Goal: Transaction & Acquisition: Purchase product/service

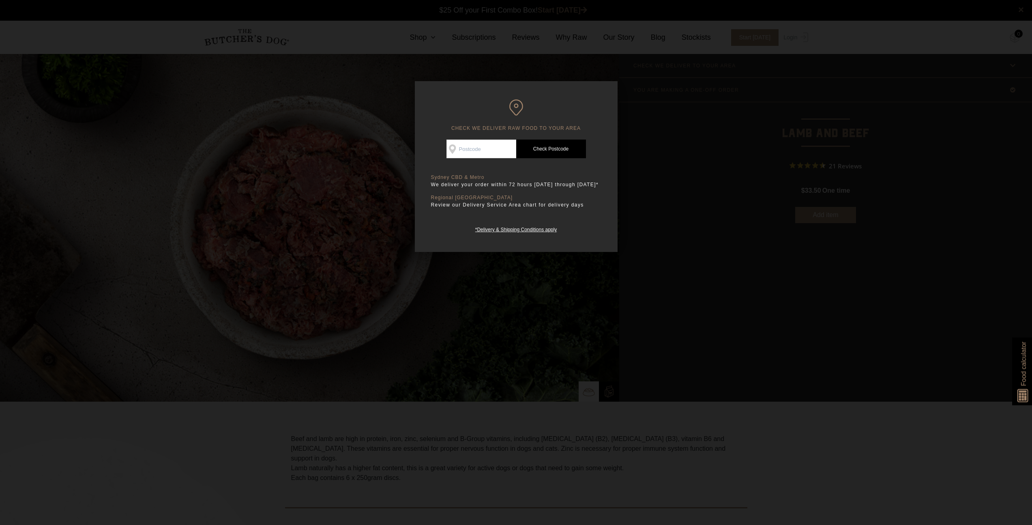
click at [487, 150] on input "Check Availability At" at bounding box center [482, 149] width 70 height 19
drag, startPoint x: 591, startPoint y: 109, endPoint x: 640, endPoint y: 115, distance: 48.6
click at [591, 109] on h6 "CHECK WE DELIVER RAW FOOD TO YOUR AREA" at bounding box center [516, 115] width 170 height 32
click at [715, 117] on div at bounding box center [516, 262] width 1032 height 525
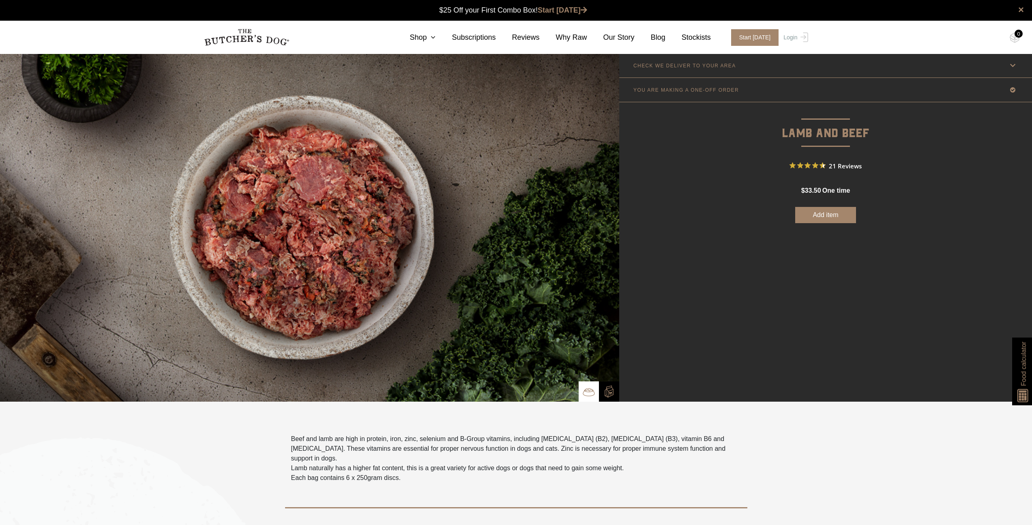
click at [829, 215] on button "Add item" at bounding box center [825, 215] width 61 height 16
click at [434, 36] on icon at bounding box center [431, 37] width 9 height 7
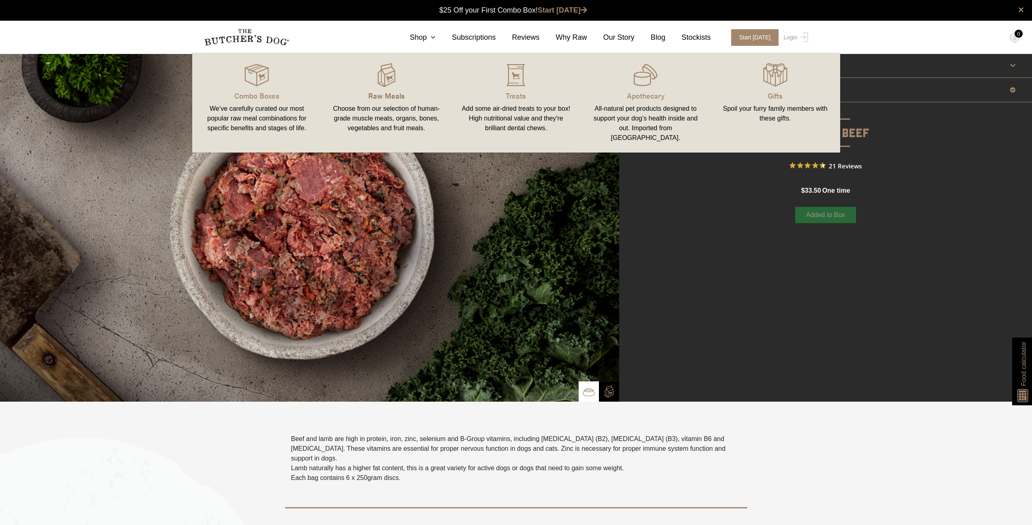
click at [363, 90] on p "Raw Meals" at bounding box center [386, 95] width 110 height 11
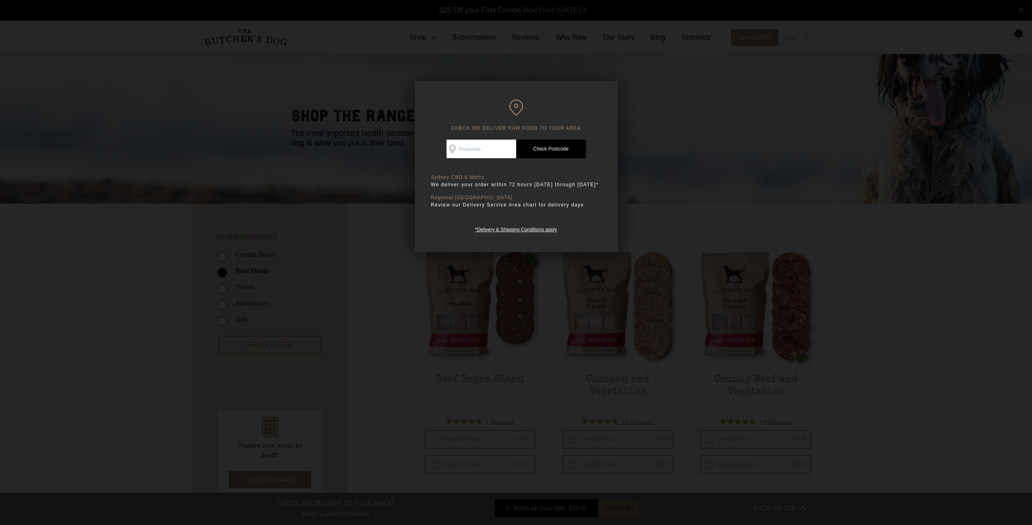
click at [493, 153] on input "Check Availability At" at bounding box center [482, 149] width 70 height 19
type input "2773"
click at [550, 152] on link "Check Postcode" at bounding box center [551, 149] width 70 height 19
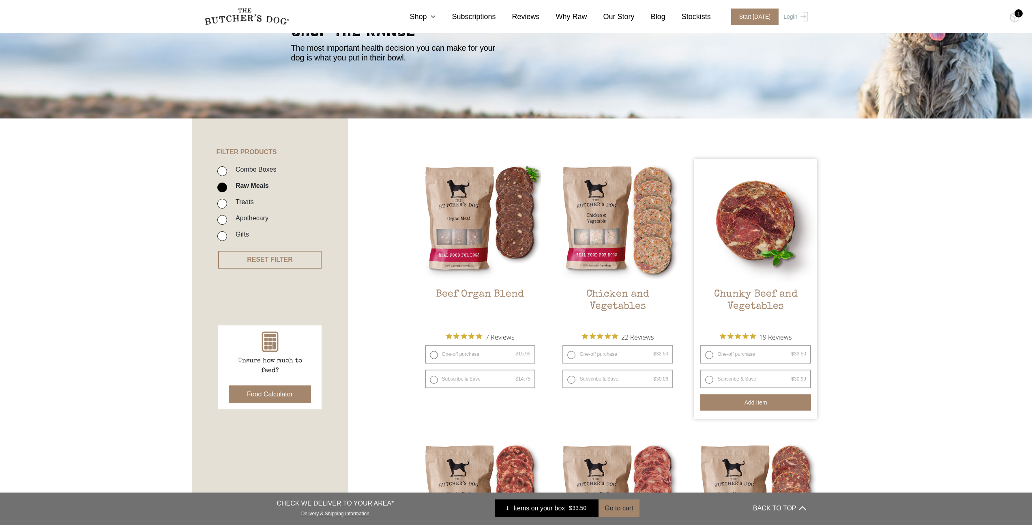
scroll to position [92, 0]
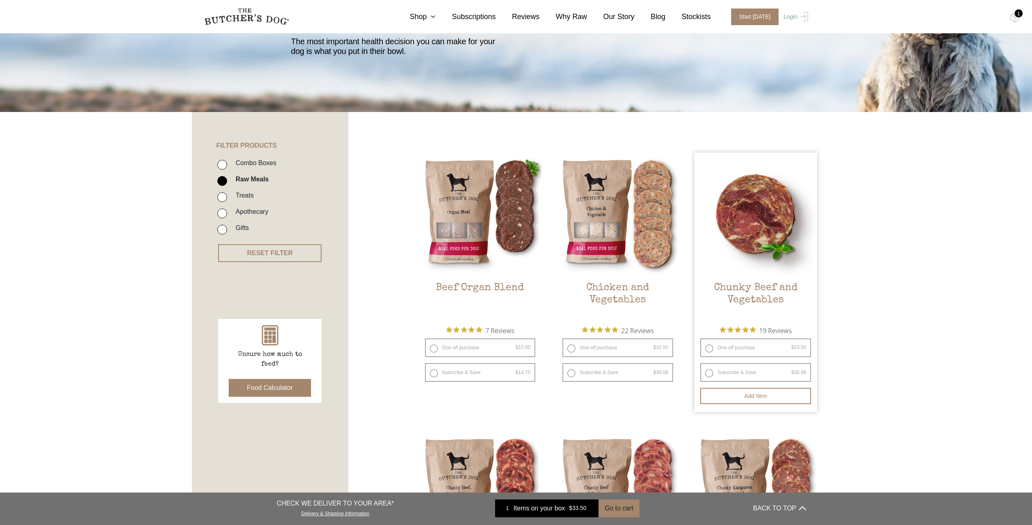
click at [743, 349] on label "One-off purchase $ 33.50 — or subscribe to save 7.5%" at bounding box center [755, 347] width 111 height 19
radio input "true"
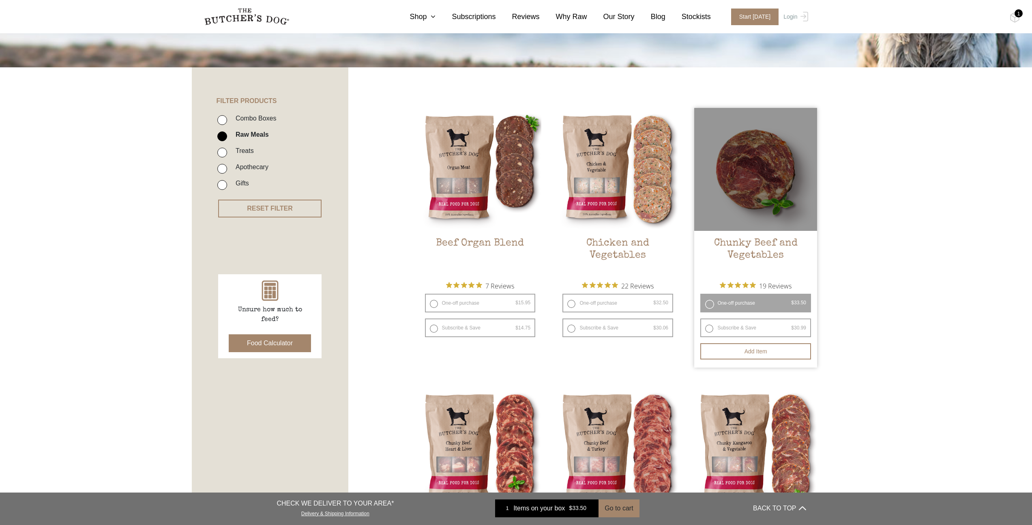
scroll to position [140, 0]
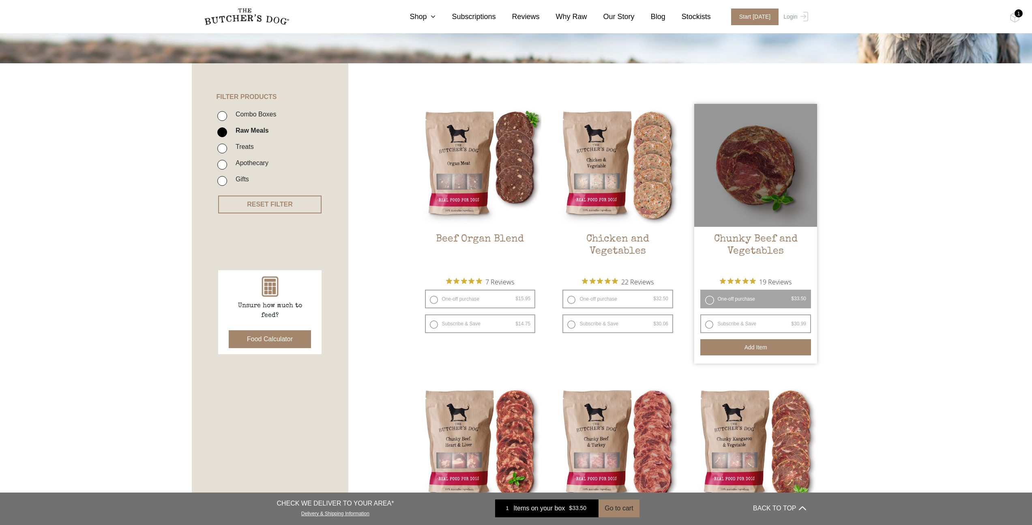
click at [758, 349] on button "Add item" at bounding box center [755, 347] width 111 height 16
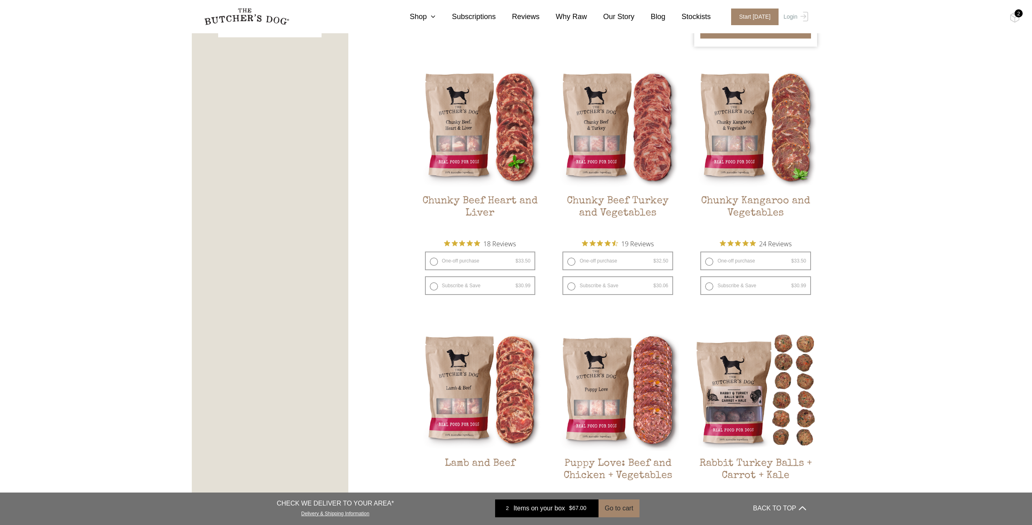
scroll to position [466, 0]
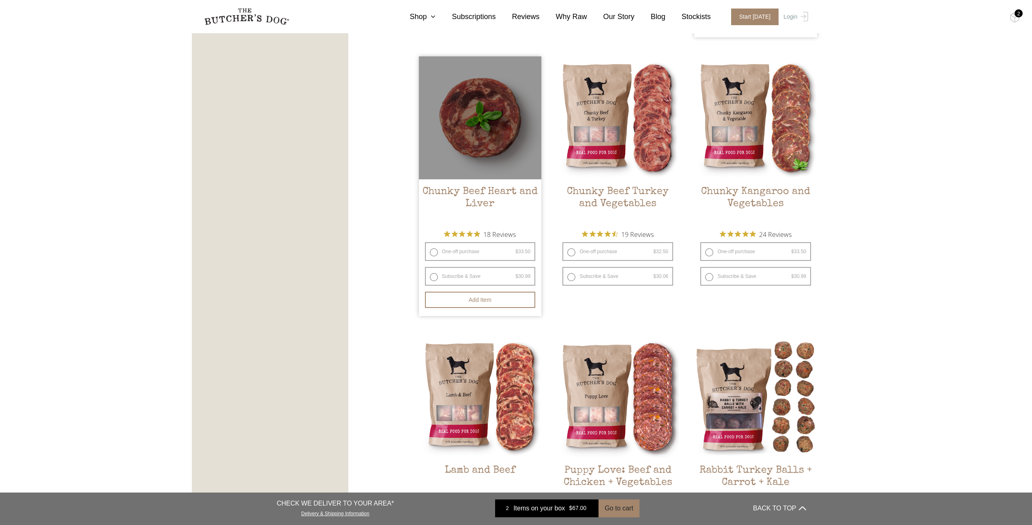
click at [443, 251] on label "One-off purchase $ 33.50 — or subscribe to save 7.5%" at bounding box center [480, 251] width 111 height 19
radio input "true"
radio input "false"
click at [475, 305] on button "Add item" at bounding box center [480, 300] width 111 height 16
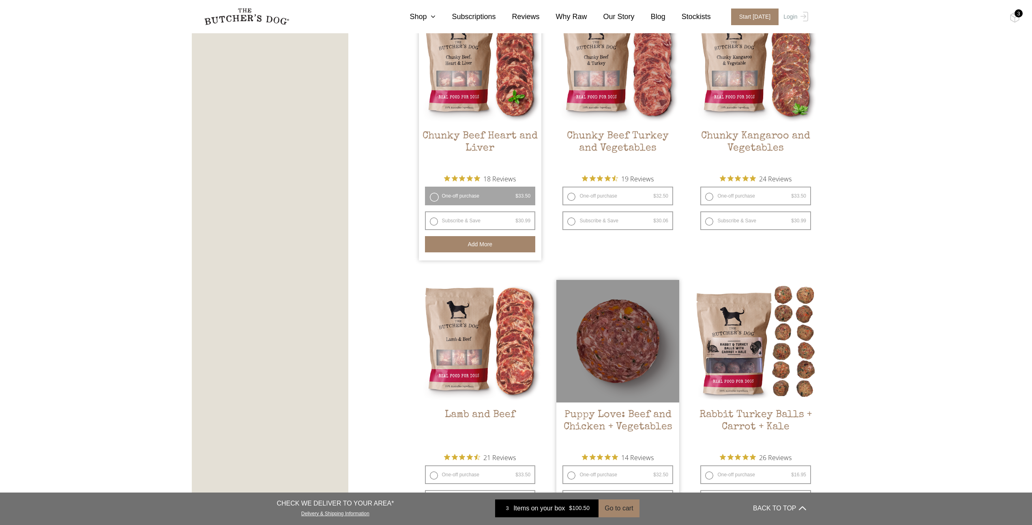
scroll to position [591, 0]
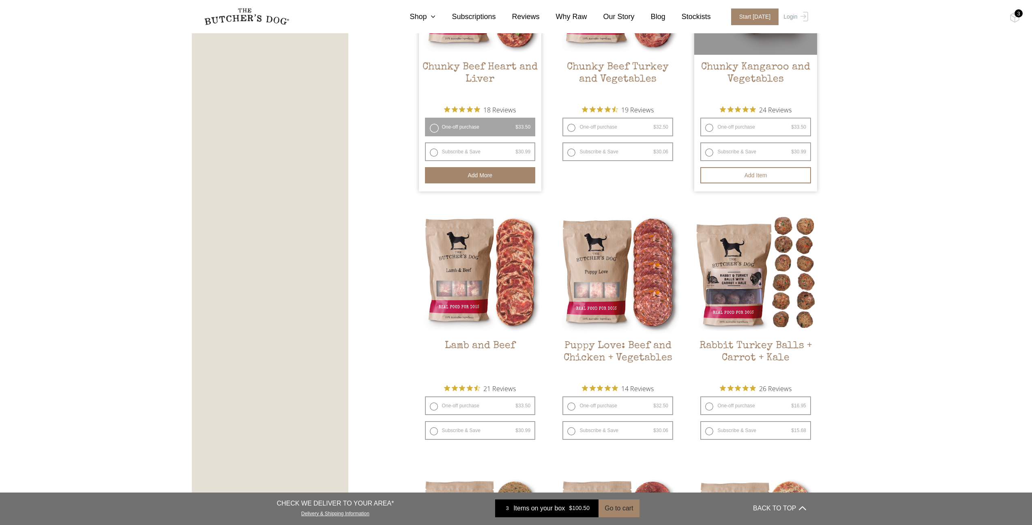
click at [754, 125] on label "One-off purchase $ 33.50 — or subscribe to save 7.5%" at bounding box center [755, 127] width 111 height 19
radio input "true"
radio input "false"
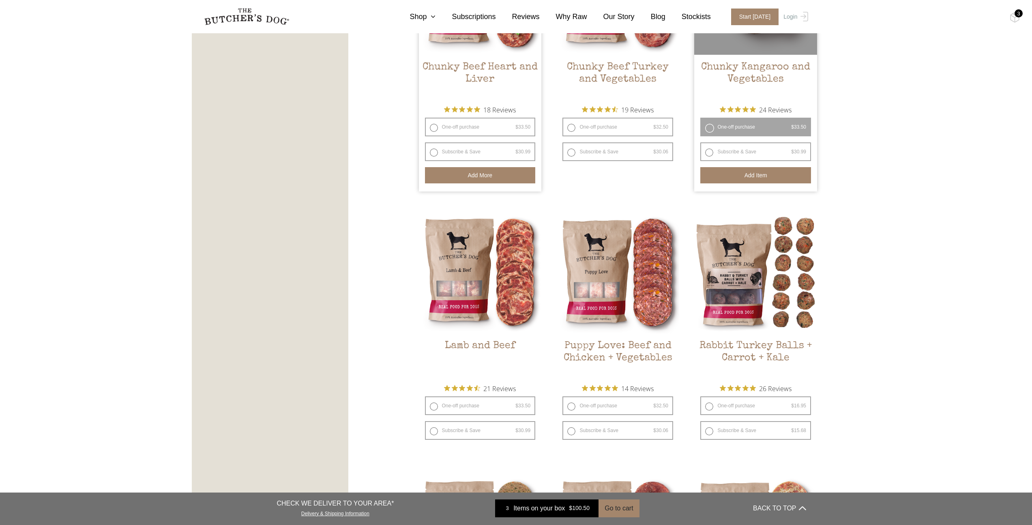
click at [770, 177] on button "Add item" at bounding box center [755, 175] width 111 height 16
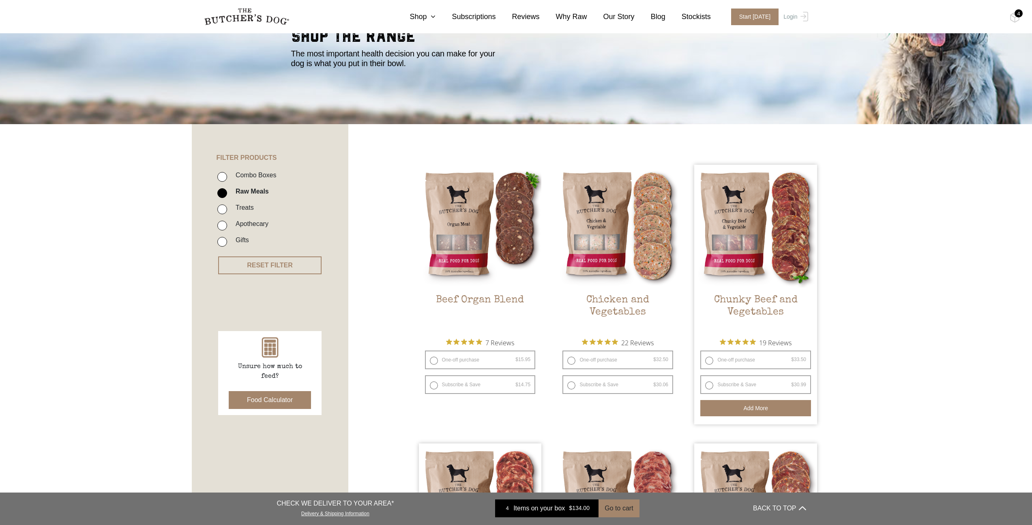
scroll to position [0, 0]
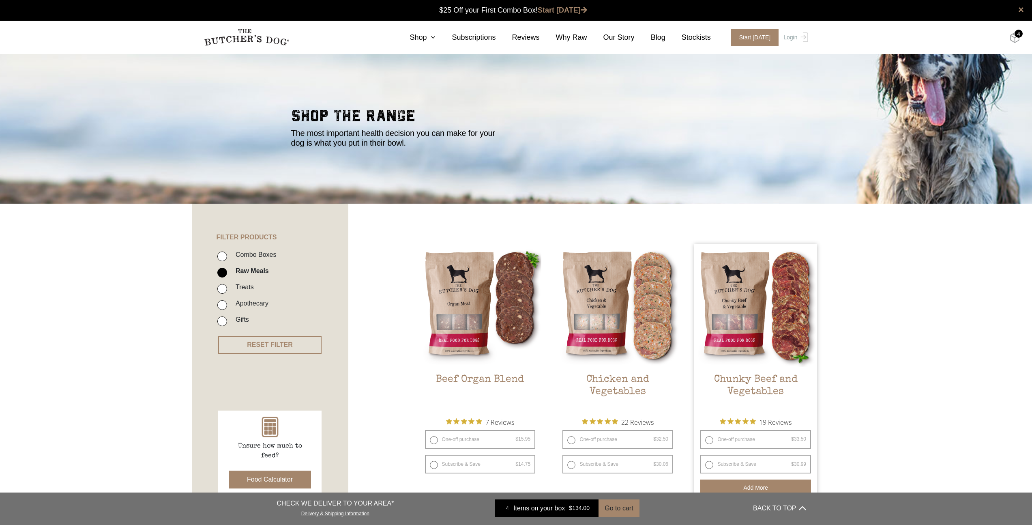
click at [1015, 36] on img at bounding box center [1015, 37] width 10 height 11
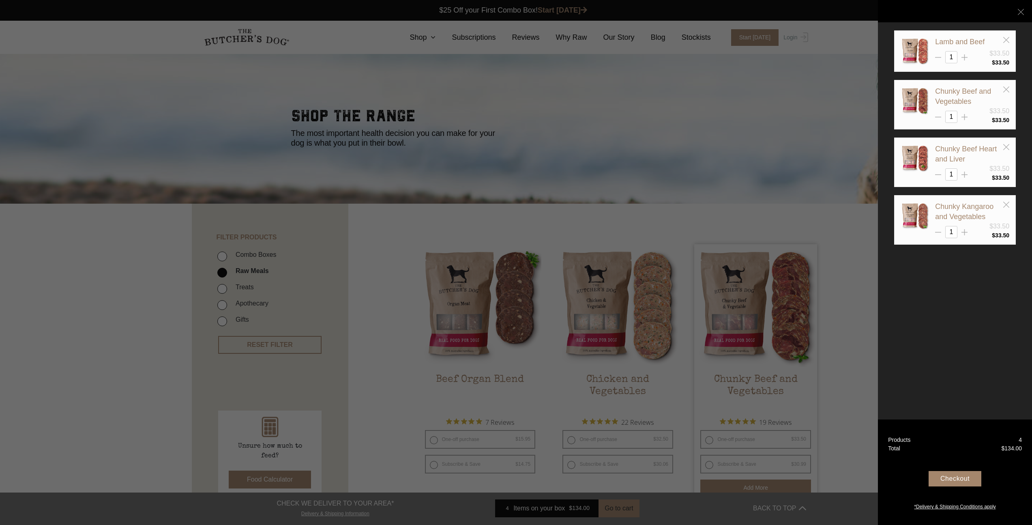
click at [944, 482] on div "Checkout" at bounding box center [955, 478] width 53 height 15
